Goal: Complete application form: Complete application form

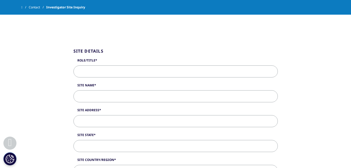
scroll to position [124, 0]
click at [191, 75] on input "Role/Title" at bounding box center [175, 71] width 204 height 12
click at [115, 71] on input "Role/Title" at bounding box center [175, 71] width 204 height 12
type input "Principal Investigator"
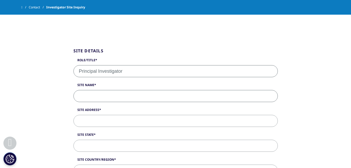
click at [98, 101] on input "Site Name" at bounding box center [175, 96] width 204 height 12
click at [74, 7] on span "Investigator Site Inquiry" at bounding box center [65, 7] width 39 height 9
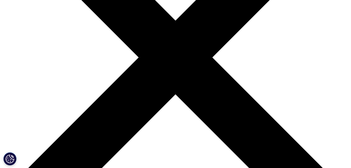
type input "Principal Investigator"
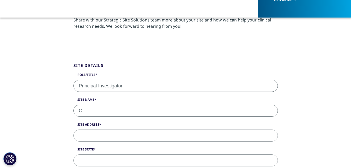
type input "Cactus Clinical Research, INC"
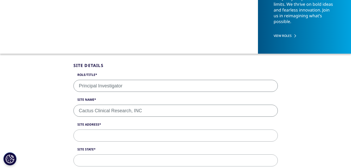
type input "4540 E Baseline Rd, suite 115"
type input "[US_STATE]"
select select "[GEOGRAPHIC_DATA]"
type input "85206"
type input "[EMAIL_ADDRESS][DOMAIN_NAME]"
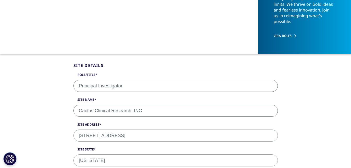
type input "[PHONE_NUMBER]"
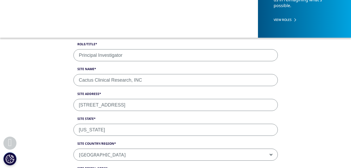
scroll to position [137, 0]
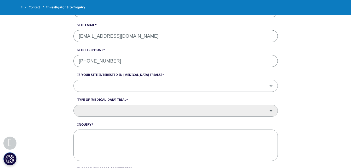
scroll to position [308, 0]
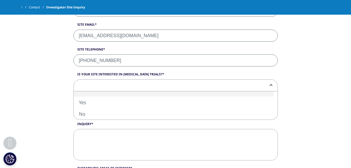
click at [124, 83] on span at bounding box center [176, 85] width 204 height 12
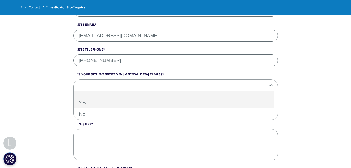
select select "Yes"
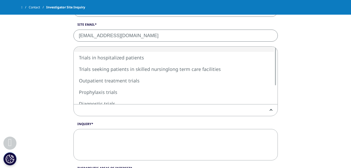
click at [111, 110] on span at bounding box center [176, 110] width 204 height 12
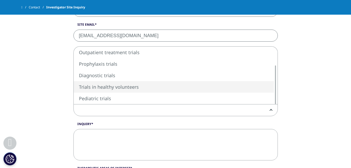
select select "Trials in healthy volunteers"
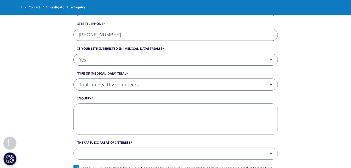
scroll to position [334, 0]
click at [98, 120] on textarea "Inquiry" at bounding box center [175, 118] width 204 height 31
paste textarea "Dr. Yadav is a board-certified Internal Medicine physician with clinical experi…"
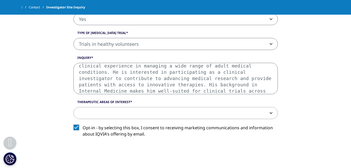
scroll to position [375, 0]
click at [138, 67] on textarea "Dr. Yadav is a board-certified Internal Medicine physician with clinical experi…" at bounding box center [175, 77] width 204 height 31
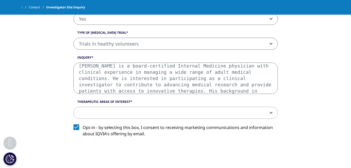
click at [250, 73] on textarea "Dr. Yadav is a board-certified Internal Medicine physician with clinical experi…" at bounding box center [175, 77] width 204 height 31
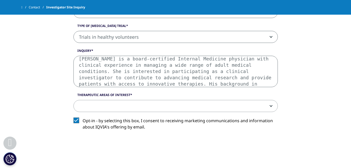
scroll to position [9, 0]
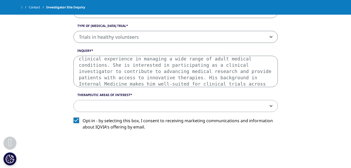
click at [114, 77] on textarea "Dr. Yadav is a board-certified Internal Medicine physician with clinical experi…" at bounding box center [175, 71] width 204 height 31
drag, startPoint x: 107, startPoint y: 78, endPoint x: 248, endPoint y: 58, distance: 141.9
click at [248, 58] on textarea "Dr. Yadav is a board-certified Internal Medicine physician with clinical experi…" at bounding box center [175, 71] width 204 height 31
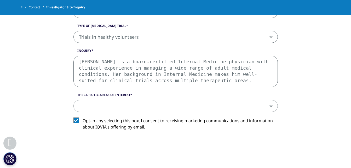
scroll to position [0, 0]
drag, startPoint x: 241, startPoint y: 68, endPoint x: 110, endPoint y: 69, distance: 130.9
click at [110, 69] on textarea "Dr. Yadav is a board-certified Internal Medicine physician with clinical experi…" at bounding box center [175, 71] width 204 height 31
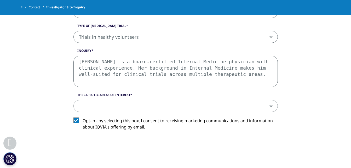
click at [200, 83] on textarea "Dr. Yadav is a board-certified Internal Medicine physician with clinical experi…" at bounding box center [175, 71] width 204 height 31
click at [229, 68] on textarea "Dr. Yadav is a board-certified Internal Medicine physician with clinical experi…" at bounding box center [175, 71] width 204 height 31
click at [205, 82] on textarea "Dr. Yadav is a board-certified Internal Medicine physician with clinical experi…" at bounding box center [175, 71] width 204 height 31
type textarea "Dr. Yadav is a board-certified Internal Medicine physician with clinical experi…"
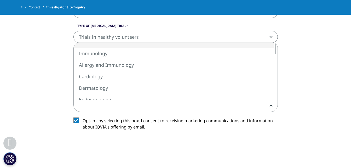
click at [174, 105] on span at bounding box center [176, 106] width 204 height 12
click at [124, 107] on span "Other" at bounding box center [176, 106] width 204 height 12
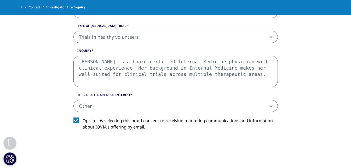
click at [86, 105] on span "Other" at bounding box center [176, 106] width 204 height 12
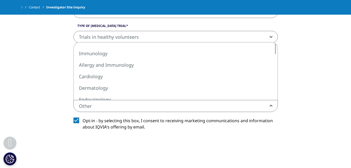
click at [86, 105] on span "Other" at bounding box center [176, 106] width 204 height 12
click at [143, 104] on span "Oncology" at bounding box center [176, 106] width 204 height 12
click at [151, 107] on span "Endocrinology" at bounding box center [176, 106] width 204 height 12
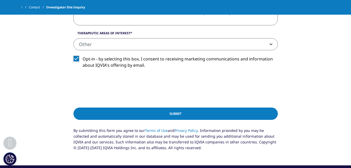
scroll to position [440, 0]
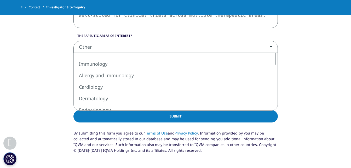
click at [150, 50] on span "Other" at bounding box center [176, 47] width 204 height 12
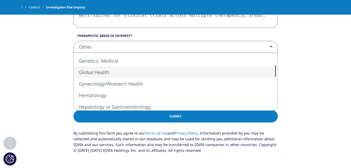
scroll to position [441, 0]
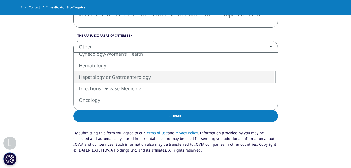
select select "Hepatology or Gastroenterology"
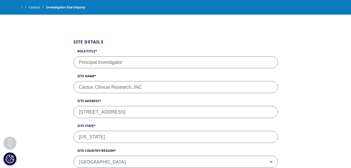
scroll to position [132, 0]
click at [136, 67] on input "Principal Investigator" at bounding box center [175, 62] width 204 height 12
drag, startPoint x: 148, startPoint y: 110, endPoint x: 147, endPoint y: 113, distance: 3.3
click at [147, 113] on input "4540 E Baseline Rd, suite 115" at bounding box center [175, 112] width 204 height 12
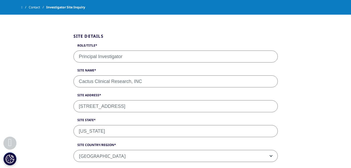
scroll to position [139, 0]
drag, startPoint x: 148, startPoint y: 83, endPoint x: 61, endPoint y: 83, distance: 86.8
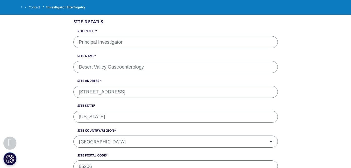
scroll to position [153, 0]
drag, startPoint x: 155, startPoint y: 70, endPoint x: 61, endPoint y: 73, distance: 94.2
type input "Star Clinic/Star Urogynecology"
drag, startPoint x: 153, startPoint y: 93, endPoint x: 62, endPoint y: 97, distance: 91.3
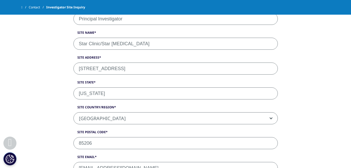
scroll to position [182, 0]
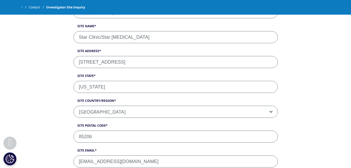
type input "14155 N. 83rd Ave., Bldg 6, Suite 138"
drag, startPoint x: 97, startPoint y: 137, endPoint x: 65, endPoint y: 137, distance: 32.2
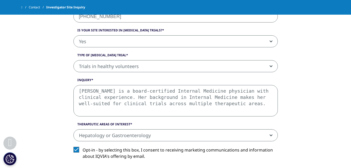
scroll to position [354, 0]
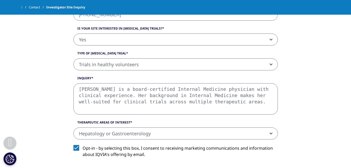
type input "85381"
click at [102, 90] on textarea "Dr. Yadav is a board-certified Internal Medicine physician with clinical experi…" at bounding box center [175, 98] width 204 height 31
click at [203, 90] on textarea "Dr. Azadi is a board-certified Internal Medicine physician with clinical experi…" at bounding box center [175, 98] width 204 height 31
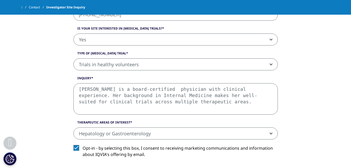
paste textarea "Female Pelvic Medicine and Reconstructive Surgery"
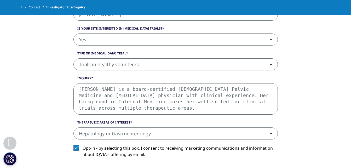
click at [98, 96] on textarea "Dr. Azadi is a board-certified Female Pelvic Medicine and Reconstructive Surger…" at bounding box center [175, 98] width 204 height 31
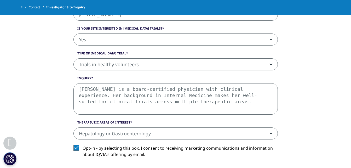
click at [184, 89] on textarea "Dr. Azadi is a board-certified physician with clinical experience. Her backgrou…" at bounding box center [175, 98] width 204 height 31
click at [213, 90] on textarea "Dr. Azadi is a board-certified physician who specializes with clinical experien…" at bounding box center [175, 98] width 204 height 31
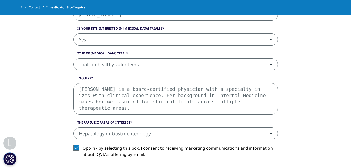
paste textarea "Female Pelvic Medicine and Reconstructive Surgery"
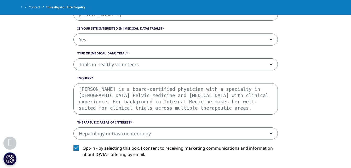
click at [248, 97] on textarea "Dr. Azadi is a board-certified physician with a specialty in Female Pelvic Medi…" at bounding box center [175, 98] width 204 height 31
drag, startPoint x: 241, startPoint y: 105, endPoint x: 240, endPoint y: 93, distance: 11.3
click at [240, 93] on textarea "Dr. Azadi is a board-certified physician with a specialty in Female Pelvic Medi…" at bounding box center [175, 98] width 204 height 31
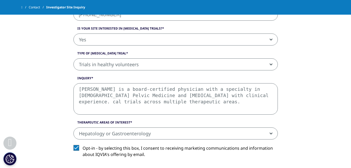
drag, startPoint x: 240, startPoint y: 93, endPoint x: 248, endPoint y: 105, distance: 14.4
click at [248, 105] on textarea "Dr. Azadi is a board-certified physician with a specialty in Female Pelvic Medi…" at bounding box center [175, 98] width 204 height 31
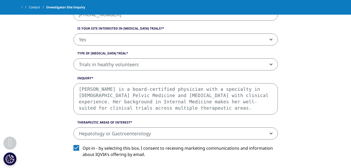
click at [224, 105] on textarea "Dr. Azadi is a board-certified physician with a specialty in Female Pelvic Medi…" at bounding box center [175, 98] width 204 height 31
drag, startPoint x: 227, startPoint y: 101, endPoint x: 238, endPoint y: 98, distance: 11.5
click at [238, 98] on textarea "Dr. Azadi is a board-certified physician with a specialty in Female Pelvic Medi…" at bounding box center [175, 98] width 204 height 31
drag, startPoint x: 234, startPoint y: 95, endPoint x: 186, endPoint y: 95, distance: 47.6
click at [186, 95] on textarea "Dr. Azadi is a board-certified physician with a specialty in Female Pelvic Medi…" at bounding box center [175, 98] width 204 height 31
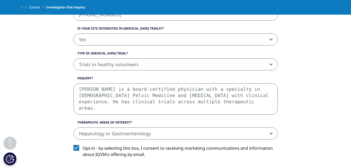
click at [258, 95] on textarea "Dr. Azadi is a board-certified physician with a specialty in Female Pelvic Medi…" at bounding box center [175, 98] width 204 height 31
paste textarea "experienceclinical"
drag, startPoint x: 170, startPoint y: 102, endPoint x: 134, endPoint y: 105, distance: 36.2
click at [134, 105] on textarea "Dr. Azadi is a board-certified physician with a specialty in Female Pelvic Medi…" at bounding box center [175, 98] width 204 height 31
drag, startPoint x: 236, startPoint y: 95, endPoint x: 170, endPoint y: 98, distance: 66.2
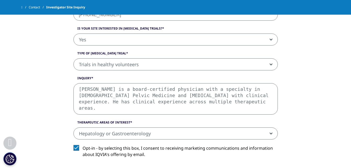
click at [170, 98] on textarea "Dr. Azadi is a board-certified physician with a specialty in Female Pelvic Medi…" at bounding box center [175, 98] width 204 height 31
click at [154, 102] on textarea "Dr. Azadi is a board-certified physician with a specialty in Female Pelvic Medi…" at bounding box center [175, 98] width 204 height 31
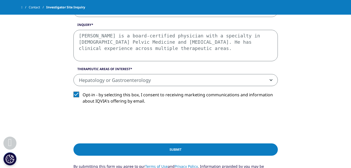
scroll to position [407, 0]
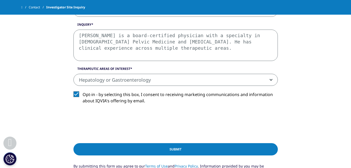
type textarea "Dr. Azadi is a board-certified physician with a specialty in Female Pelvic Medi…"
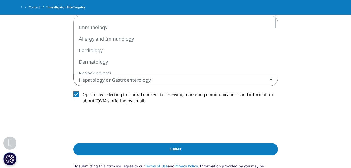
click at [156, 76] on span "Hepatology or Gastroenterology" at bounding box center [176, 80] width 204 height 12
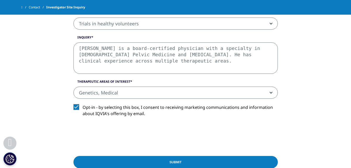
scroll to position [394, 0]
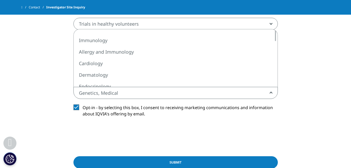
click at [119, 97] on span "Genetics, Medical" at bounding box center [176, 93] width 204 height 12
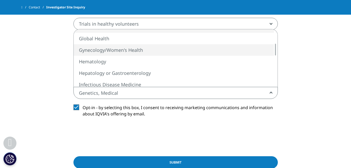
select select "Gynecology Womens Health"
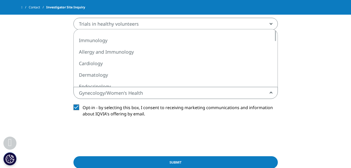
scroll to position [0, 0]
click at [153, 94] on span "Gynecology/Women's Health" at bounding box center [176, 93] width 204 height 12
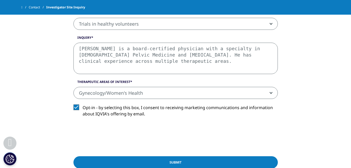
click at [153, 94] on span "Gynecology/Women's Health" at bounding box center [176, 93] width 204 height 12
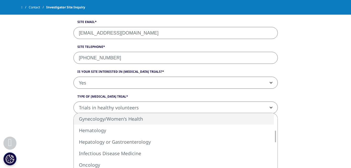
scroll to position [311, 0]
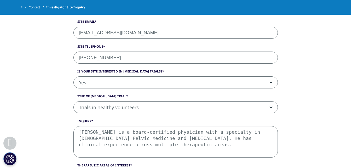
click at [32, 116] on div "Site Details Role/Title Principal Investigator Site Name Star Clinic/Star Urogy…" at bounding box center [176, 68] width 298 height 457
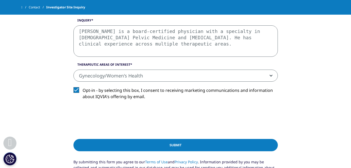
scroll to position [413, 0]
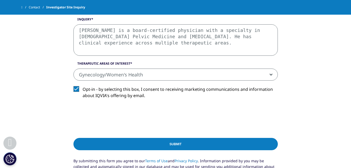
click at [80, 90] on label "Opt-in - by selecting this box, I consent to receiving marketing communications…" at bounding box center [175, 93] width 204 height 15
click at [83, 86] on input "Opt-in - by selecting this box, I consent to receiving marketing communications…" at bounding box center [83, 86] width 0 height 0
click at [99, 144] on input "Submit" at bounding box center [175, 144] width 204 height 12
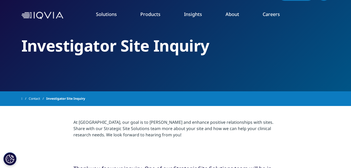
scroll to position [0, 0]
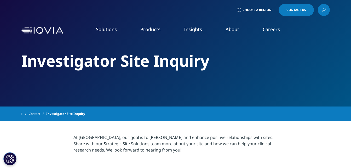
click at [39, 114] on link "Contact" at bounding box center [38, 113] width 18 height 9
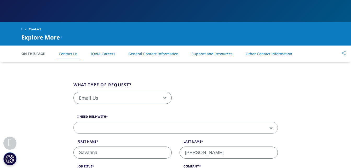
scroll to position [100, 0]
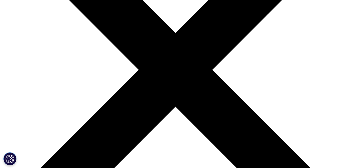
scroll to position [129, 0]
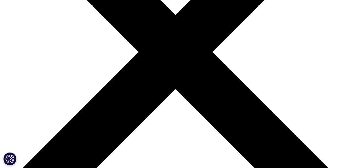
type input "Principal Investigator"
type input "Melissa Austin"
drag, startPoint x: 114, startPoint y: 90, endPoint x: 61, endPoint y: 90, distance: 53.1
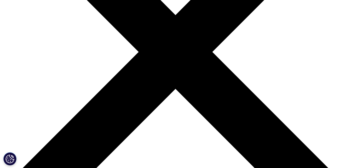
type input "North Valley Women's Care"
type input "6316 W. Union Hills Drive, Suite 100"
type input "Arizona"
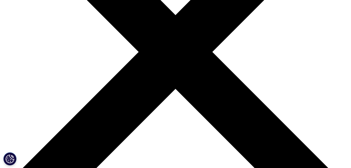
type input "85206"
type input "ralmaraz@cactusclinicalresearch.com"
type input "602-370-4691"
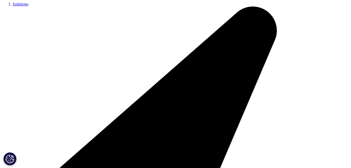
type textarea "Dr. Azadi is a board-certified physician with a specialty in Female Pelvic Medi…"
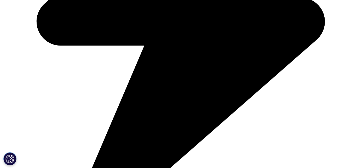
scroll to position [305, 0]
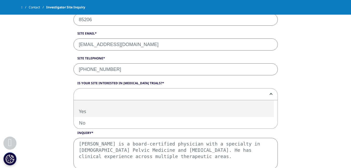
select select "Yes"
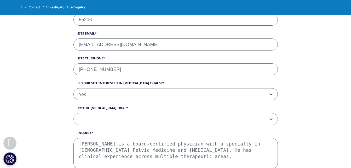
click at [94, 117] on span at bounding box center [176, 119] width 204 height 12
drag, startPoint x: 94, startPoint y: 117, endPoint x: 100, endPoint y: 118, distance: 6.5
click at [100, 118] on span at bounding box center [176, 119] width 204 height 12
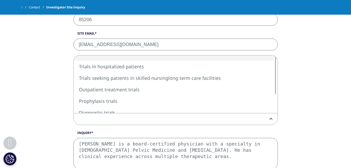
click at [100, 118] on span at bounding box center [176, 119] width 204 height 12
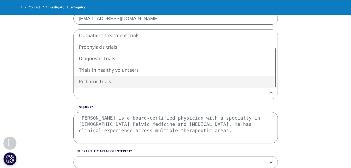
scroll to position [332, 0]
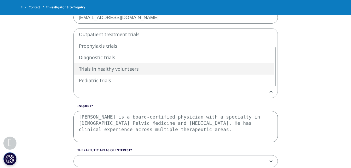
select select "Trials in healthy volunteers"
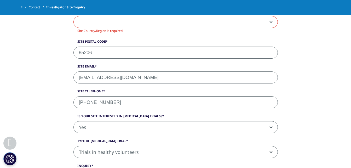
scroll to position [272, 0]
click at [113, 54] on input "85206" at bounding box center [175, 53] width 204 height 12
type input "8"
type input "85308"
click at [33, 65] on div "Site Details Role/Title Principal Investigator Site Name North Valley Women's C…" at bounding box center [176, 111] width 298 height 463
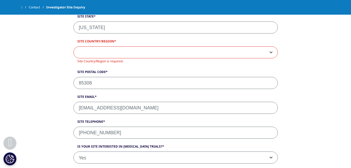
scroll to position [241, 0]
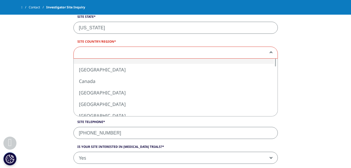
click at [98, 52] on span at bounding box center [176, 53] width 204 height 12
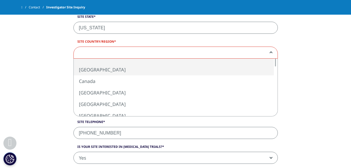
select select "[GEOGRAPHIC_DATA]"
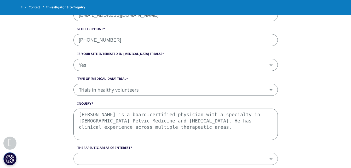
scroll to position [330, 0]
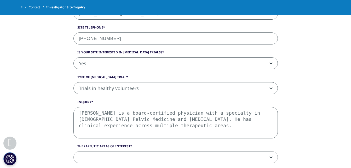
click at [102, 114] on textarea "Dr. Azadi is a board-certified physician with a specialty in Female Pelvic Medi…" at bounding box center [175, 122] width 204 height 31
drag, startPoint x: 187, startPoint y: 120, endPoint x: 189, endPoint y: 113, distance: 7.8
click at [189, 113] on textarea "Dr. Austin is a board-certified physician with a specialty in Female Pelvic Med…" at bounding box center [175, 122] width 204 height 31
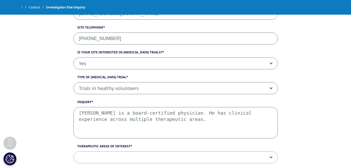
click at [158, 112] on textarea "Dr. Austin is a board-certified physician. He has clinical experience across mu…" at bounding box center [175, 122] width 204 height 31
paste textarea "Obstetrics & Gynecology"
click at [252, 112] on textarea "Dr. Austin is a board-certified Obstetrics & Gynecology physician. He has clini…" at bounding box center [175, 122] width 204 height 31
click at [219, 119] on textarea "Dr. Austin is a board-certified Obstetrics & Gynecology physician. She has clin…" at bounding box center [175, 122] width 204 height 31
click at [146, 121] on textarea "Dr. Austin is a board-certified Obstetrics & Gynecology physician. She has clin…" at bounding box center [175, 122] width 204 height 31
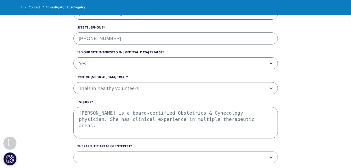
drag, startPoint x: 208, startPoint y: 119, endPoint x: 253, endPoint y: 115, distance: 44.6
click at [253, 115] on textarea "Dr. Austin is a board-certified Obstetrics & Gynecology physician. She has clin…" at bounding box center [175, 122] width 204 height 31
paste textarea "She has prior experience participating as a Sub-Investigator/Investigator in on…"
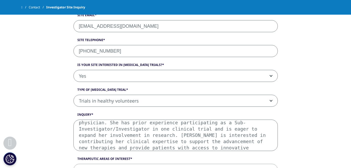
scroll to position [317, 0]
click at [216, 123] on textarea "Dr. Austin is a board-certified Obstetrics & Gynecology physician. She has prio…" at bounding box center [175, 135] width 204 height 31
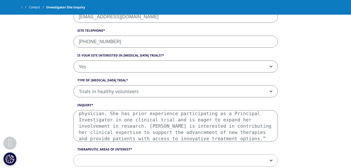
scroll to position [328, 0]
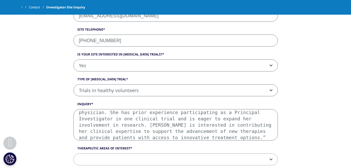
click at [186, 136] on textarea "Dr. Austin is a board-certified Obstetrics & Gynecology physician. She has prio…" at bounding box center [175, 124] width 204 height 31
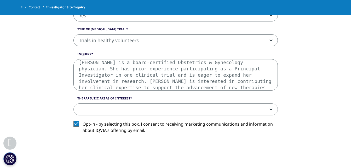
scroll to position [378, 0]
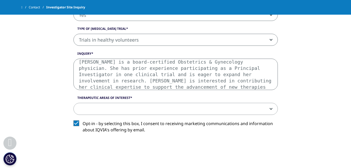
type textarea "Dr. Austin is a board-certified Obstetrics & Gynecology physician. She has prio…"
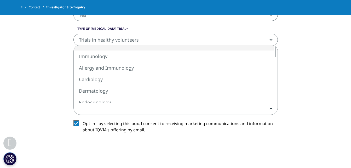
click at [184, 103] on span at bounding box center [176, 109] width 204 height 12
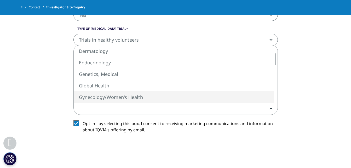
select select "Gynecology Womens Health"
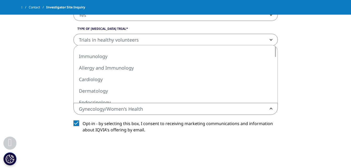
scroll to position [0, 0]
click at [138, 106] on span "Gynecology/Women's Health" at bounding box center [176, 109] width 204 height 12
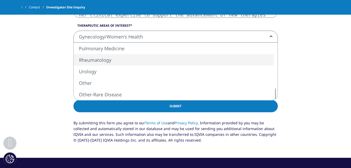
scroll to position [452, 0]
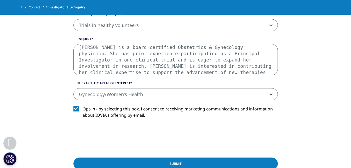
scroll to position [393, 0]
click at [176, 164] on input "Submit" at bounding box center [175, 163] width 204 height 12
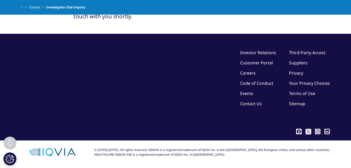
scroll to position [158, 0]
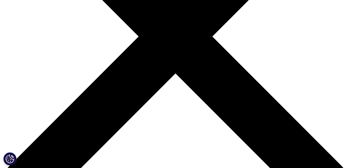
scroll to position [145, 0]
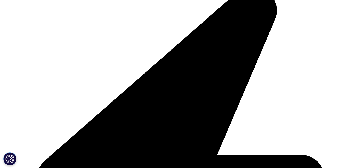
type input "Principal Investigator"
type input "[STREET_ADDRESS]"
type input "[US_STATE]"
select select "[GEOGRAPHIC_DATA]"
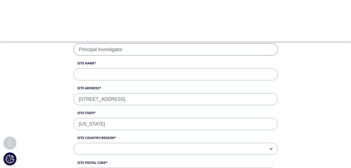
type input "85308"
type input "[EMAIL_ADDRESS][DOMAIN_NAME]"
type input "[PHONE_NUMBER]"
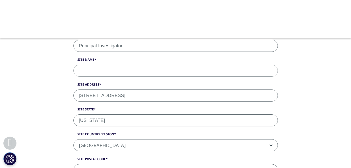
scroll to position [148, 0]
click at [107, 68] on input "Site Name" at bounding box center [175, 71] width 204 height 12
type input "[PERSON_NAME] OBGYN"
click at [161, 99] on input "[STREET_ADDRESS]" at bounding box center [175, 96] width 204 height 12
type input "6"
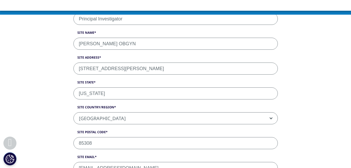
scroll to position [179, 0]
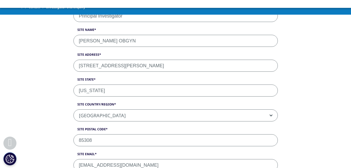
type input "[STREET_ADDRESS][PERSON_NAME]"
click at [110, 136] on input "85308" at bounding box center [175, 140] width 204 height 12
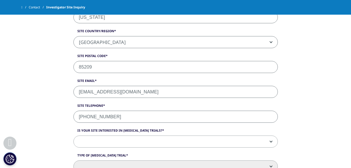
scroll to position [269, 0]
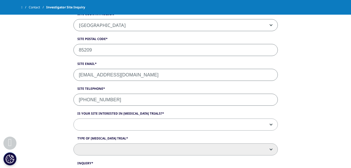
type input "85209"
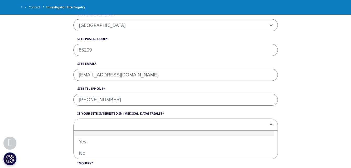
click at [88, 125] on span at bounding box center [176, 125] width 204 height 12
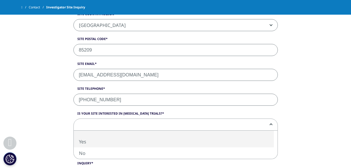
select select "Yes"
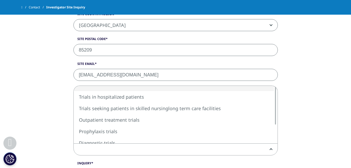
click at [88, 144] on span at bounding box center [176, 149] width 204 height 12
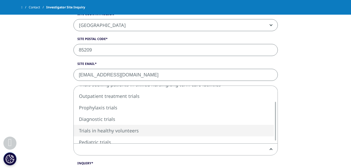
select select "Trials in healthy volunteers"
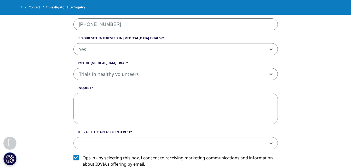
scroll to position [344, 0]
click at [111, 96] on textarea "Inquiry" at bounding box center [175, 108] width 204 height 31
paste textarea "[PERSON_NAME] is a board-certified OB/GYN with extensive experience as a Princi…"
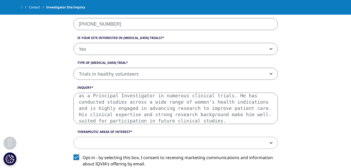
scroll to position [345, 0]
click at [141, 114] on textarea "[PERSON_NAME] is a board-certified OB/GYN with extensive experience as a Princi…" at bounding box center [175, 107] width 204 height 31
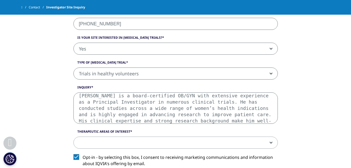
click at [215, 107] on textarea "[PERSON_NAME] is a board-certified OB/GYN with extensive experience as a Princi…" at bounding box center [175, 107] width 204 height 31
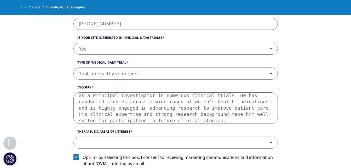
type textarea "[PERSON_NAME] is a board-certified OB/GYN with extensive experience as a Princi…"
click at [117, 138] on span at bounding box center [176, 143] width 204 height 12
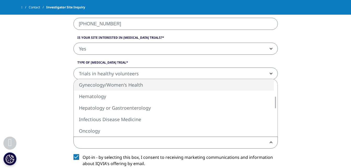
select select "Gynecology Womens Health"
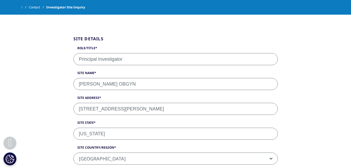
scroll to position [139, 0]
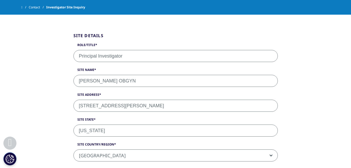
drag, startPoint x: 135, startPoint y: 80, endPoint x: 68, endPoint y: 79, distance: 66.7
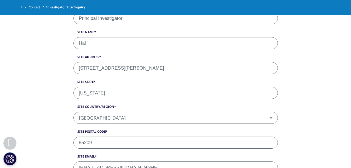
scroll to position [176, 0]
click at [95, 45] on input "Hal" at bounding box center [175, 44] width 204 height 12
type input "Hall Medical"
drag, startPoint x: 157, startPoint y: 69, endPoint x: 62, endPoint y: 76, distance: 95.1
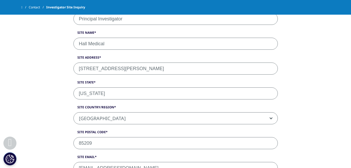
type input "[STREET_ADDRESS][PERSON_NAME]"
click at [97, 139] on input "85209" at bounding box center [175, 143] width 204 height 12
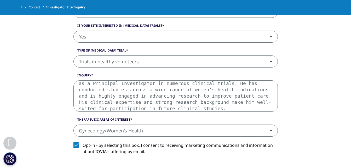
scroll to position [357, 0]
type input "85296"
drag, startPoint x: 192, startPoint y: 108, endPoint x: 55, endPoint y: 78, distance: 140.9
click at [55, 78] on div "Site Details Role/Title Principal Investigator Site Name Hall Medical Site Addr…" at bounding box center [176, 22] width 298 height 457
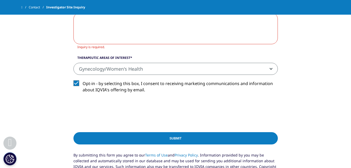
scroll to position [424, 0]
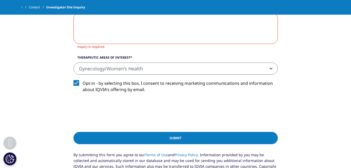
paste textarea "[PERSON_NAME] is a board-certified OB/GYN with clinical experience in women’s h…"
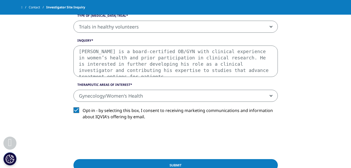
scroll to position [396, 0]
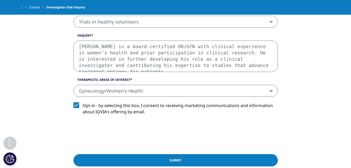
drag, startPoint x: 262, startPoint y: 67, endPoint x: 74, endPoint y: 45, distance: 188.4
click at [74, 45] on textarea "[PERSON_NAME] is a board-certified OB/GYN with clinical experience in women’s h…" at bounding box center [175, 56] width 204 height 31
paste textarea "Internal Medicine physician with prior experience in clinical research. He is i…"
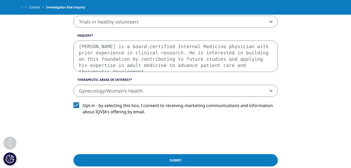
type textarea "[PERSON_NAME] is a board-certified Internal Medicine physician with prior exper…"
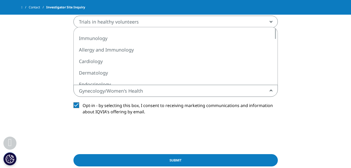
click at [146, 88] on span "Gynecology/Women's Health" at bounding box center [176, 91] width 204 height 12
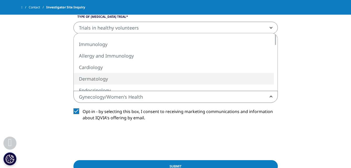
scroll to position [394, 0]
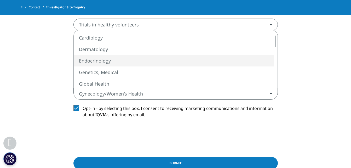
select select "Endocrinology"
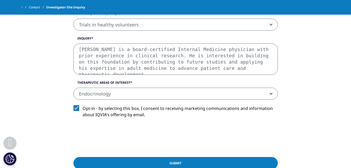
click at [135, 163] on input "Submit" at bounding box center [175, 163] width 204 height 12
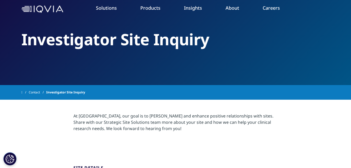
scroll to position [0, 0]
